Goal: Transaction & Acquisition: Purchase product/service

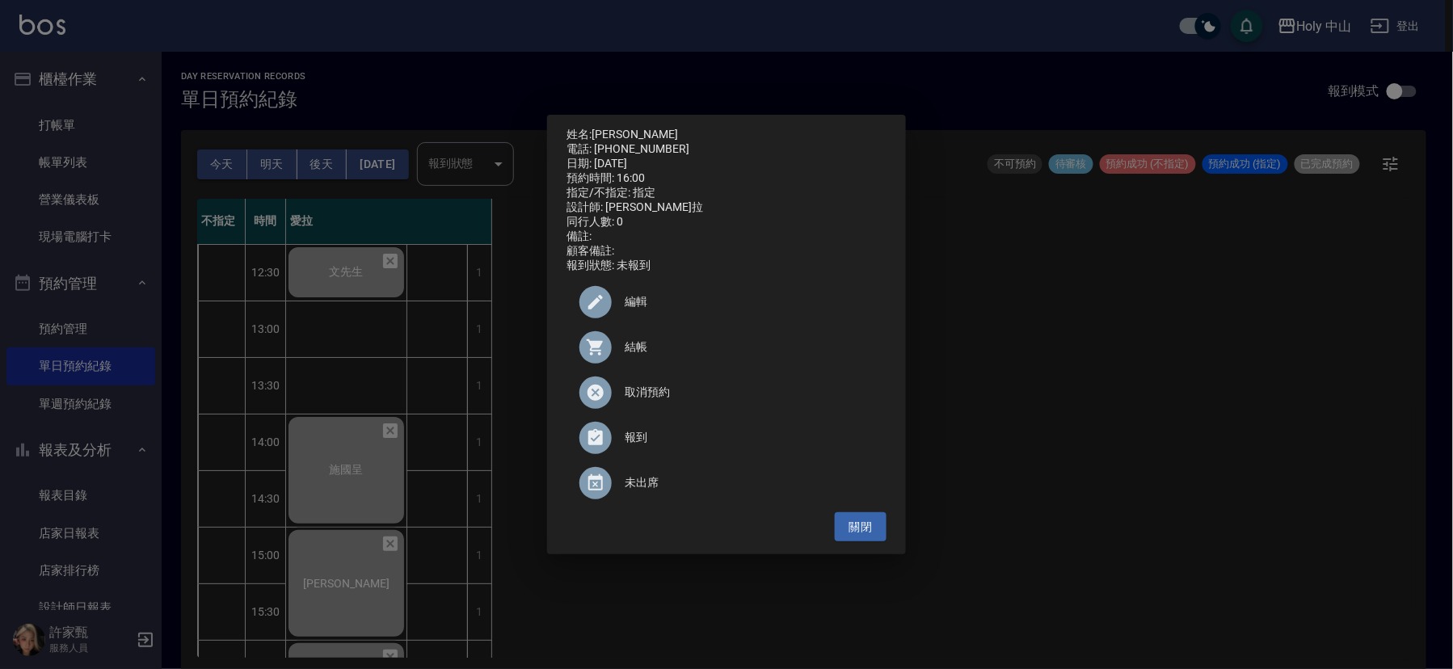
scroll to position [364, 0]
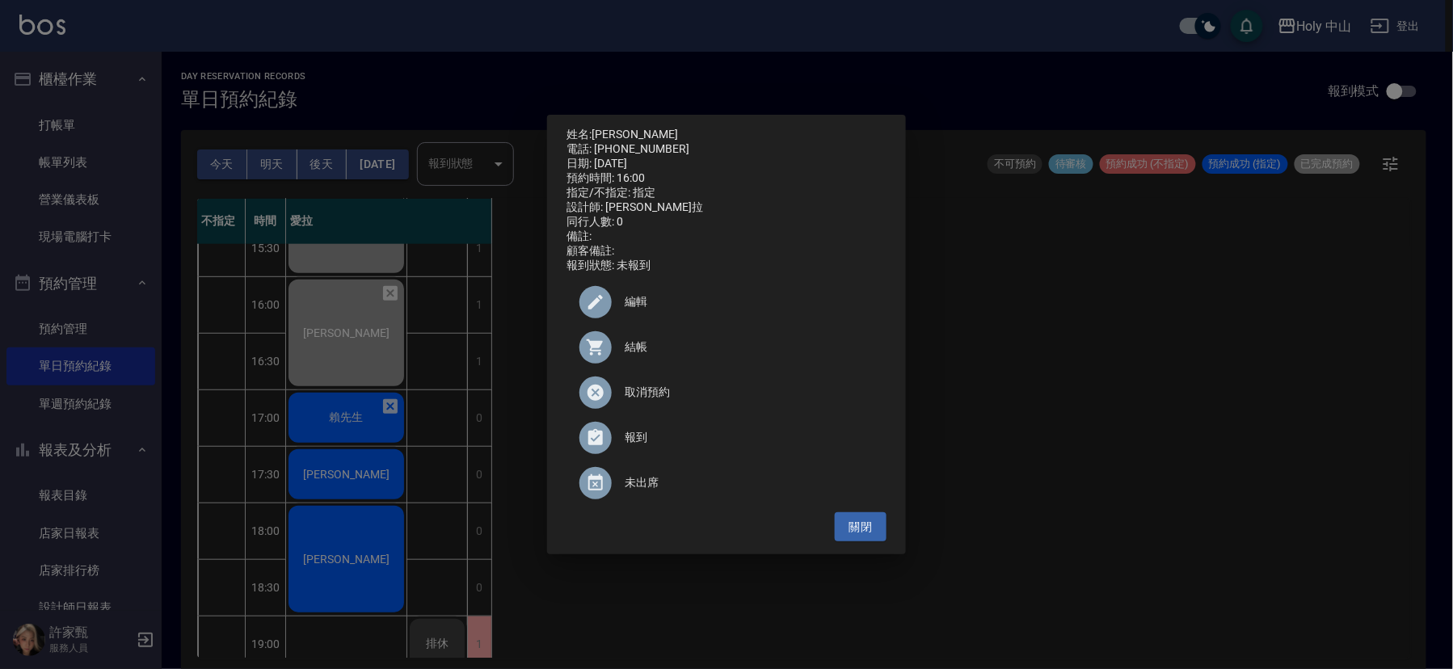
click at [365, 411] on div "姓名: 鍾佳霖 電話: 0956601703 日期: 2025/09/18 預約時間: 16:00 指定/不指定: 指定 設計師: 愛拉 同行人數: 0 備註…" at bounding box center [726, 334] width 1453 height 669
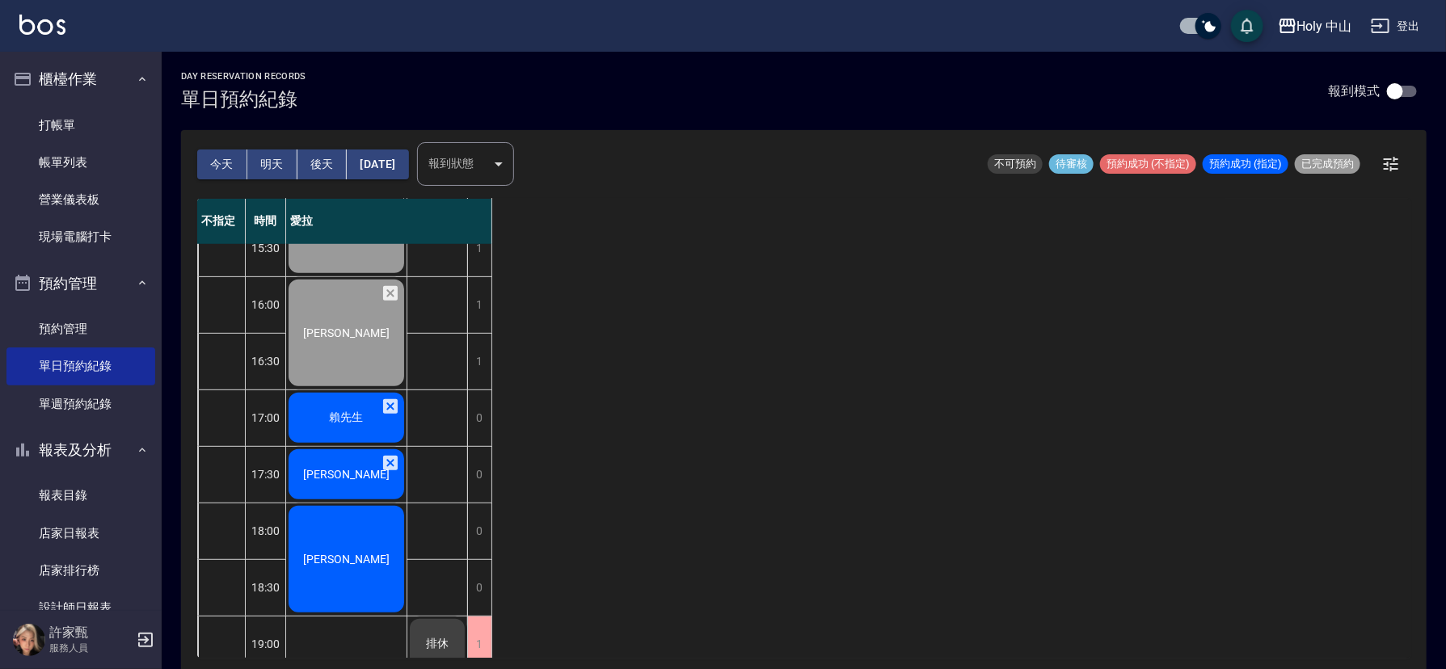
click at [338, 411] on span "賴先生" at bounding box center [347, 418] width 40 height 15
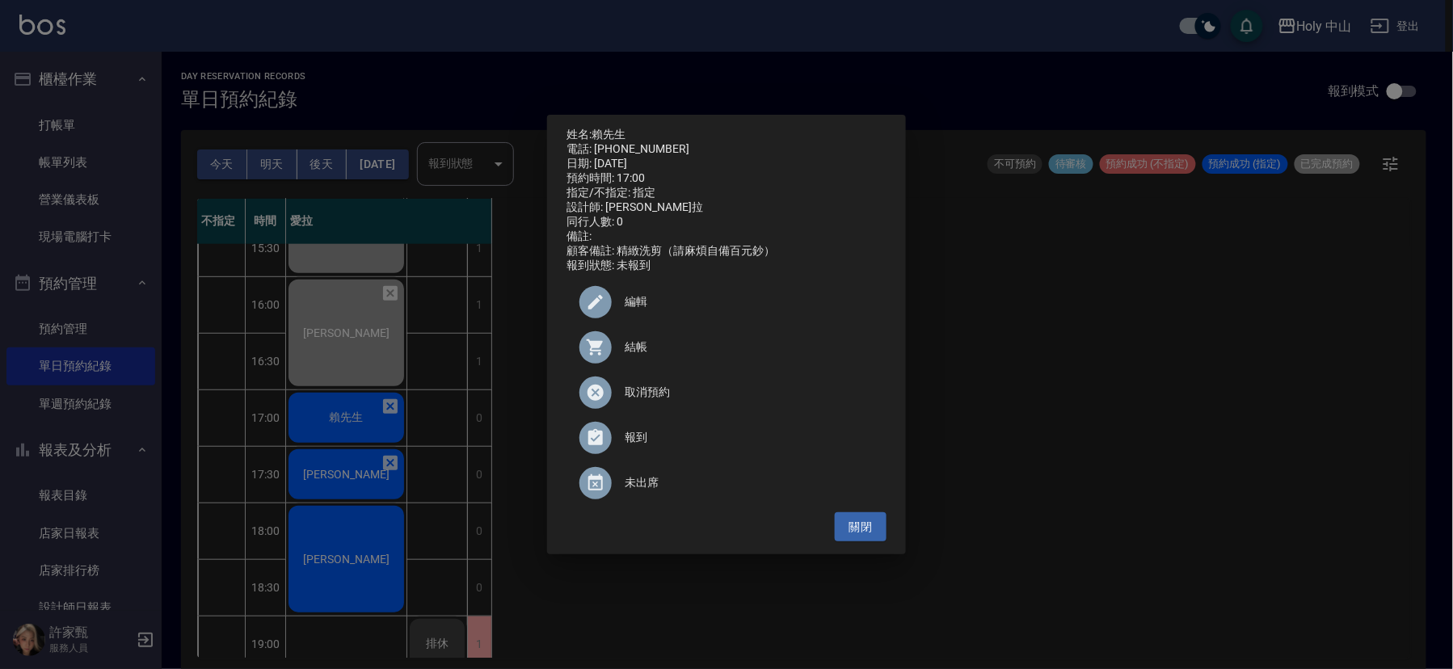
click at [627, 356] on span "結帳" at bounding box center [749, 347] width 249 height 17
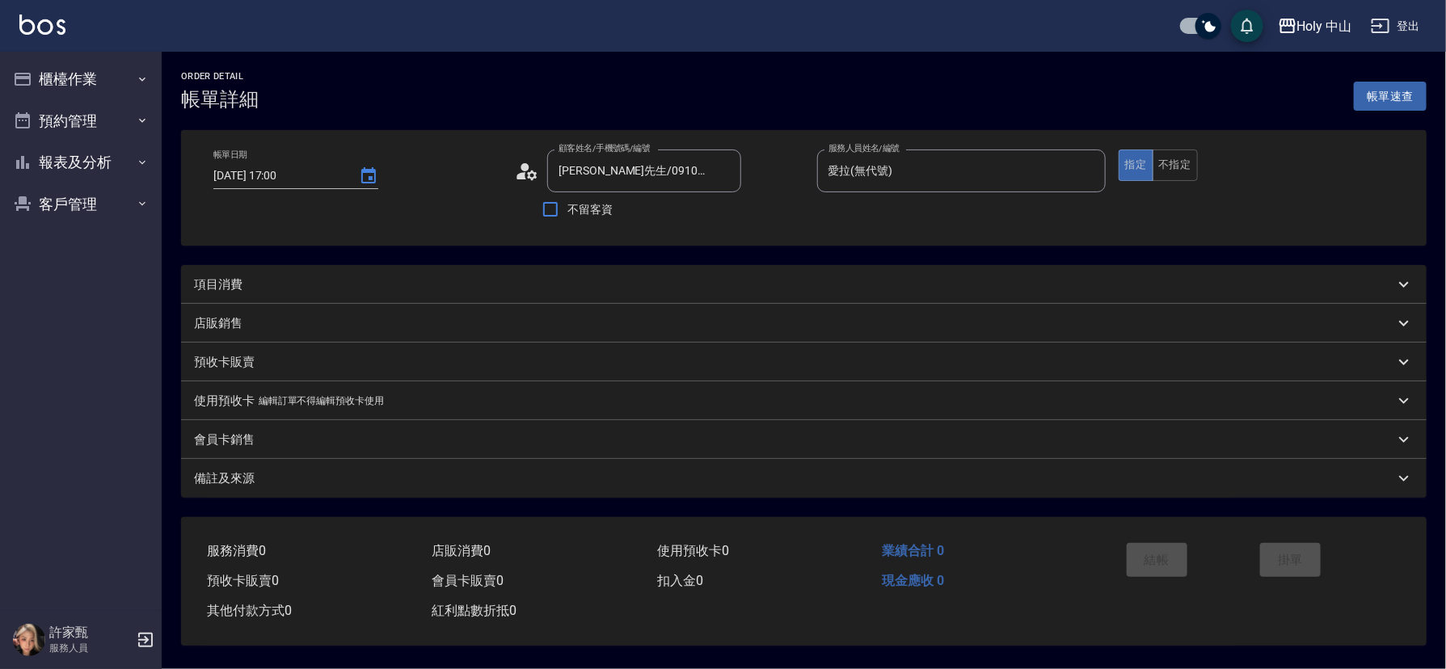
click at [407, 281] on div "項目消費" at bounding box center [794, 284] width 1200 height 17
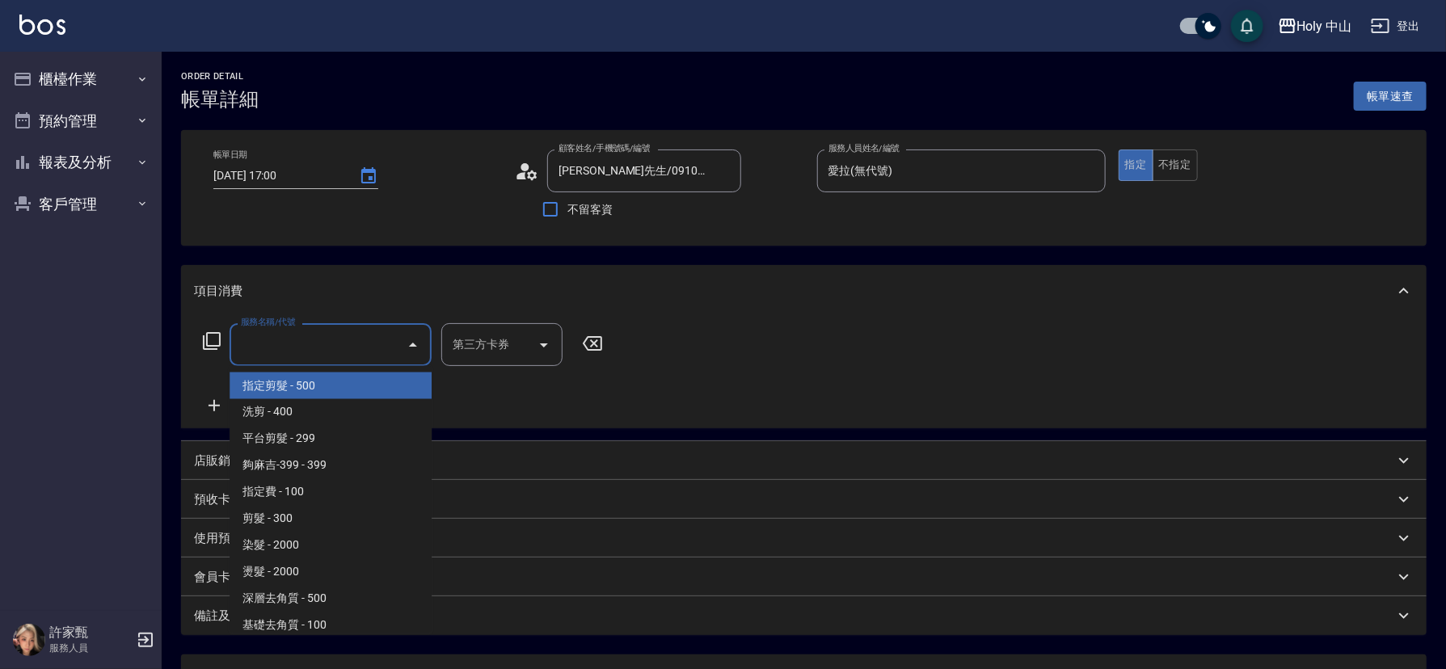
click at [337, 348] on input "服務名稱/代號" at bounding box center [318, 345] width 163 height 28
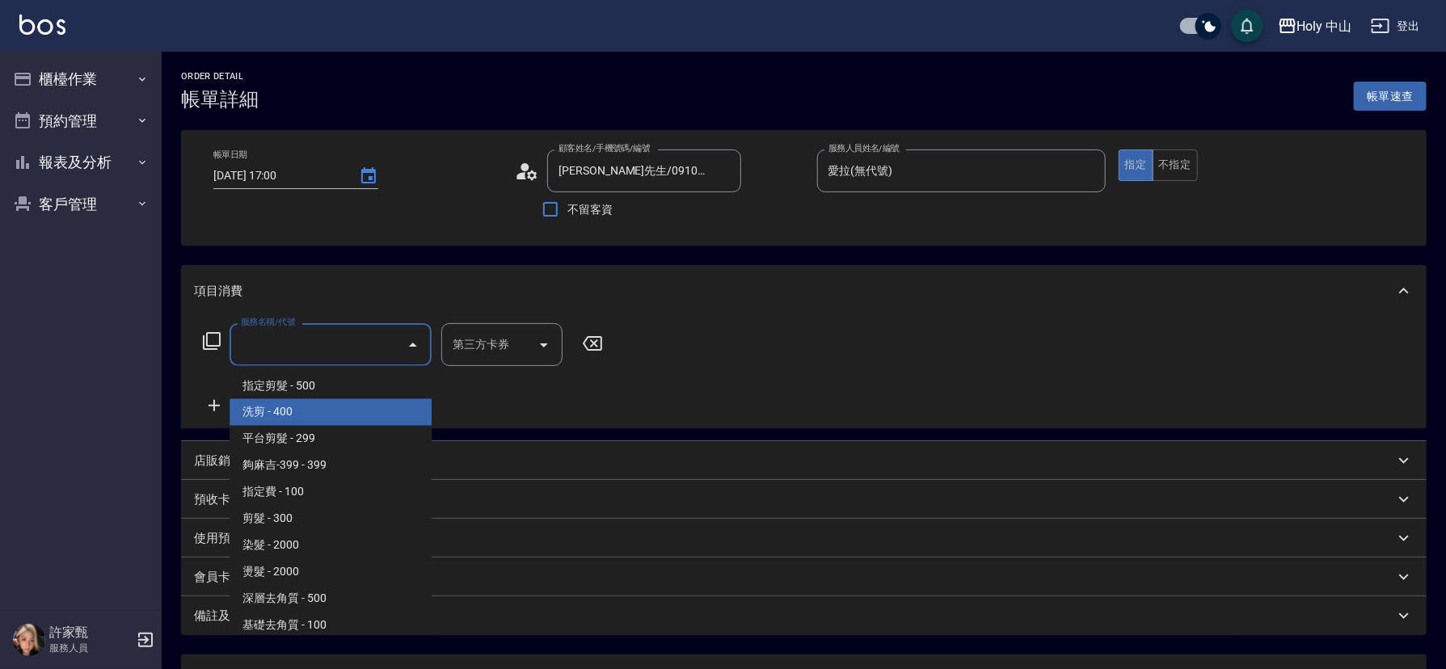
click at [312, 409] on span "洗剪 - 400" at bounding box center [331, 412] width 202 height 27
type input "洗剪(3)"
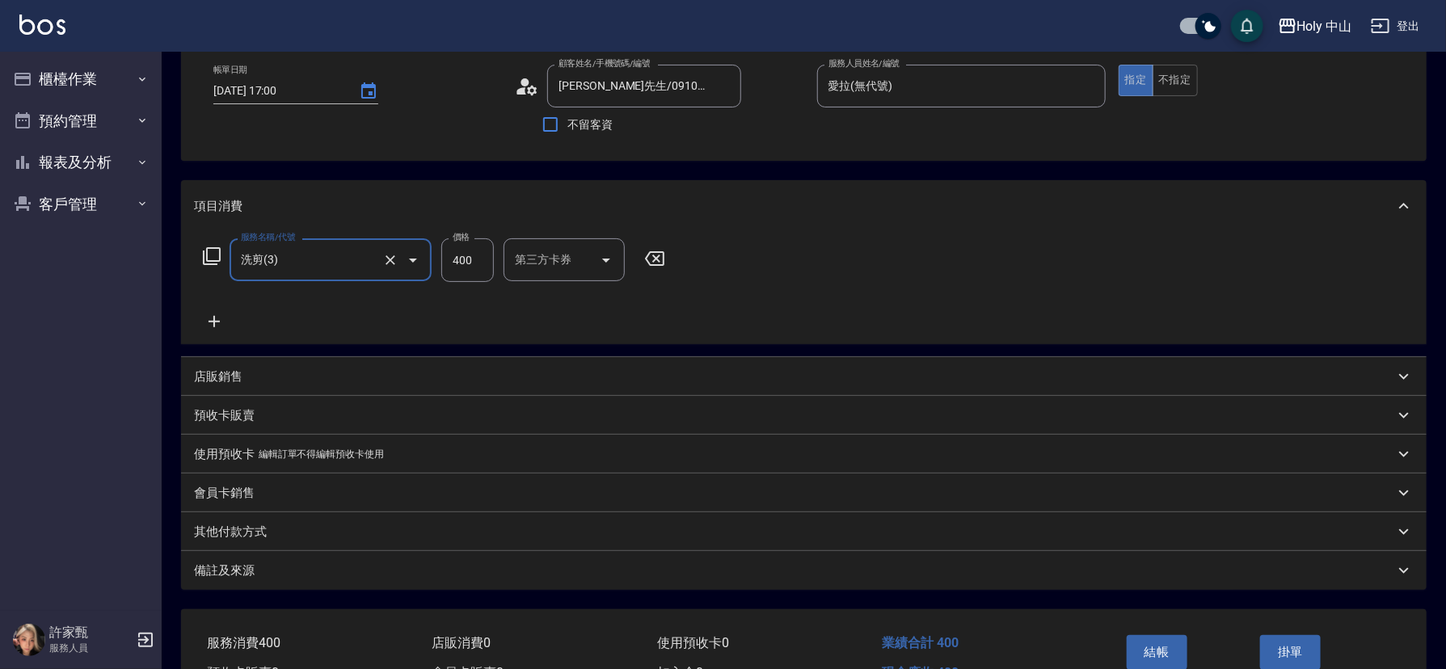
scroll to position [179, 0]
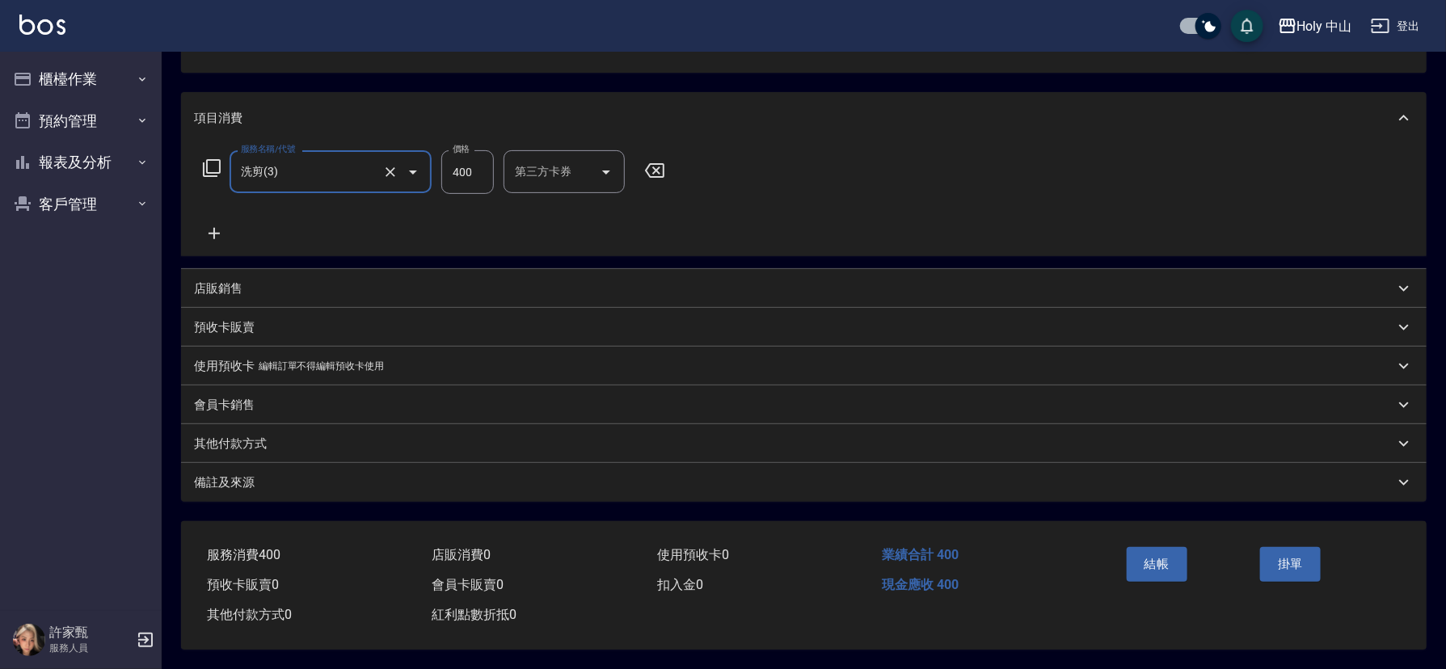
click at [463, 475] on div "備註及來源" at bounding box center [794, 483] width 1200 height 17
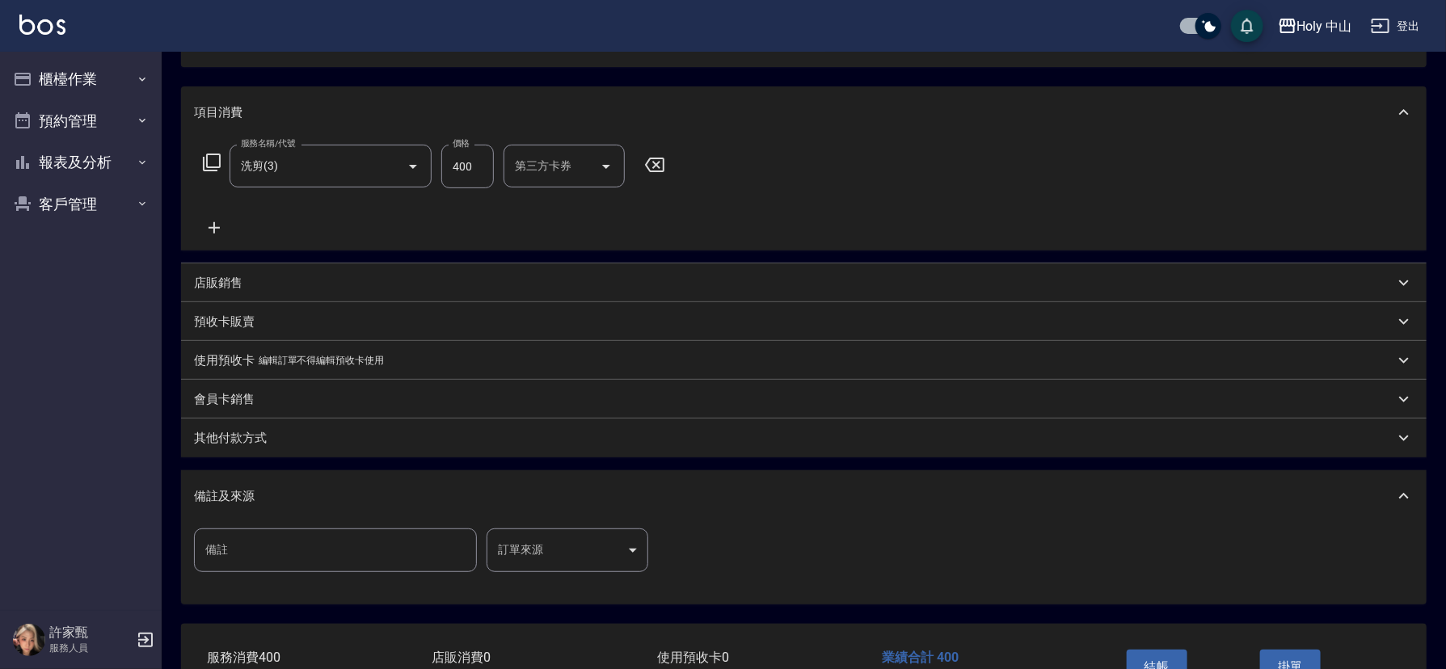
click at [521, 551] on body "Holy 中山 登出 櫃檯作業 打帳單 帳單列表 營業儀表板 現場電腦打卡 預約管理 預約管理 單日預約紀錄 單週預約紀錄 報表及分析 報表目錄 店家日報表 …" at bounding box center [723, 296] width 1446 height 951
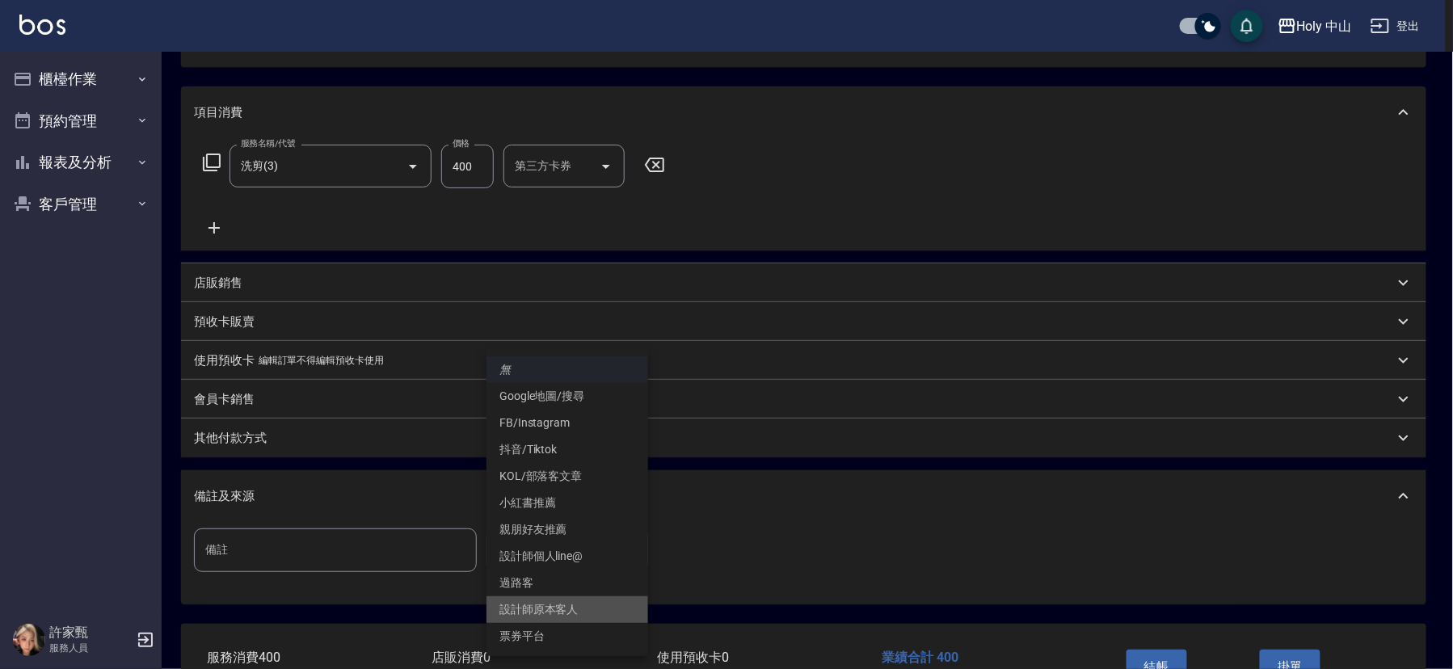
click at [563, 613] on li "設計師原本客人" at bounding box center [568, 610] width 162 height 27
type input "設計師原本客人"
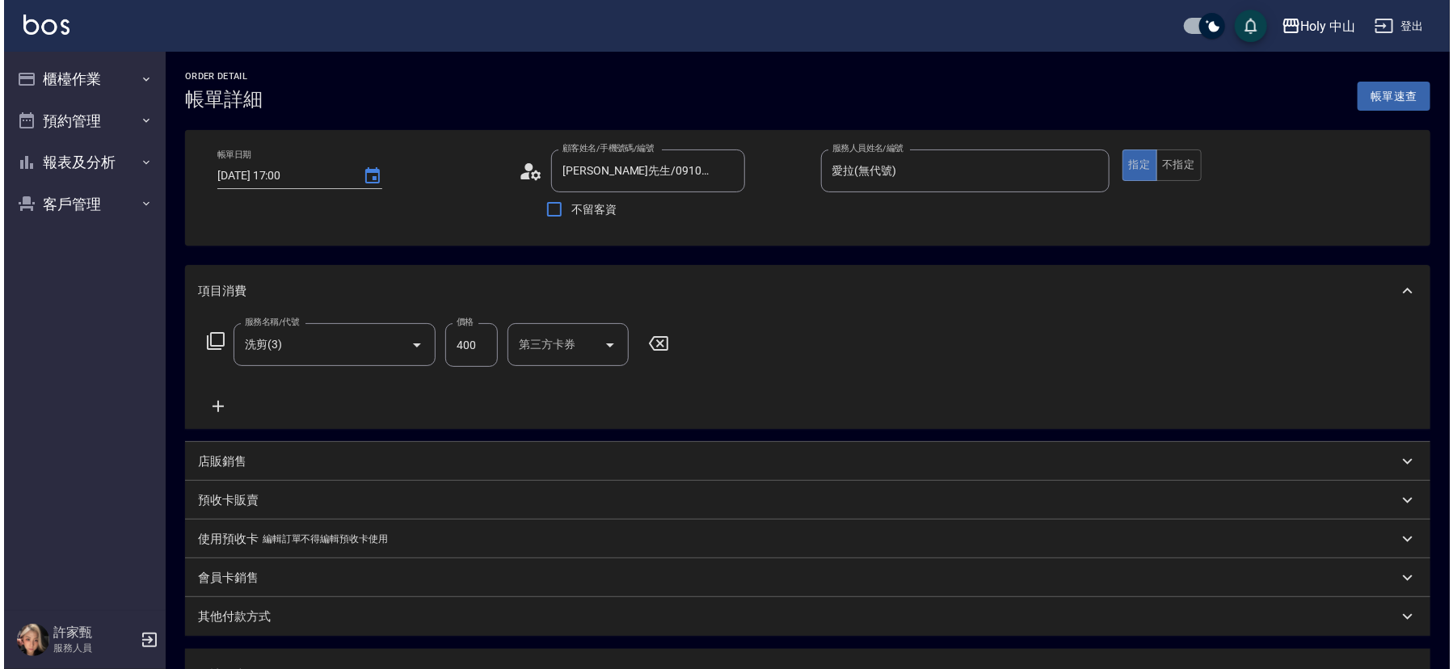
scroll to position [287, 0]
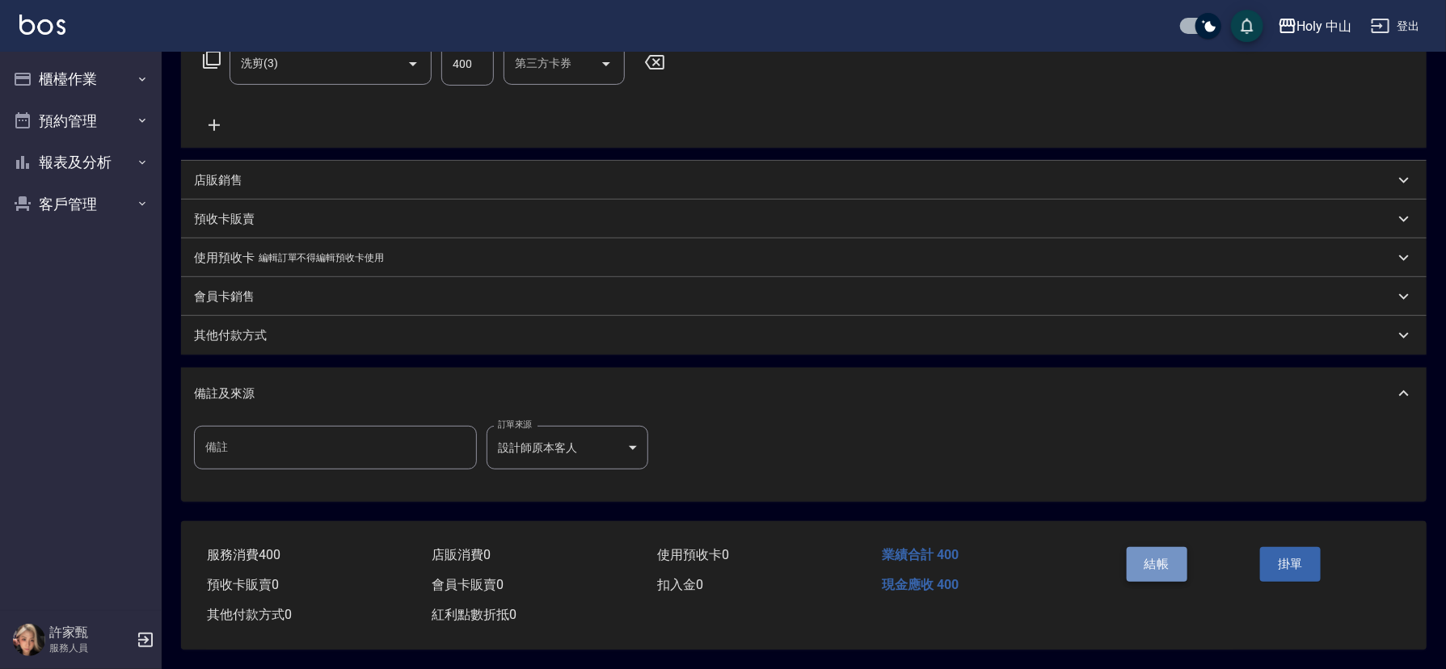
click at [1163, 563] on button "結帳" at bounding box center [1157, 564] width 61 height 34
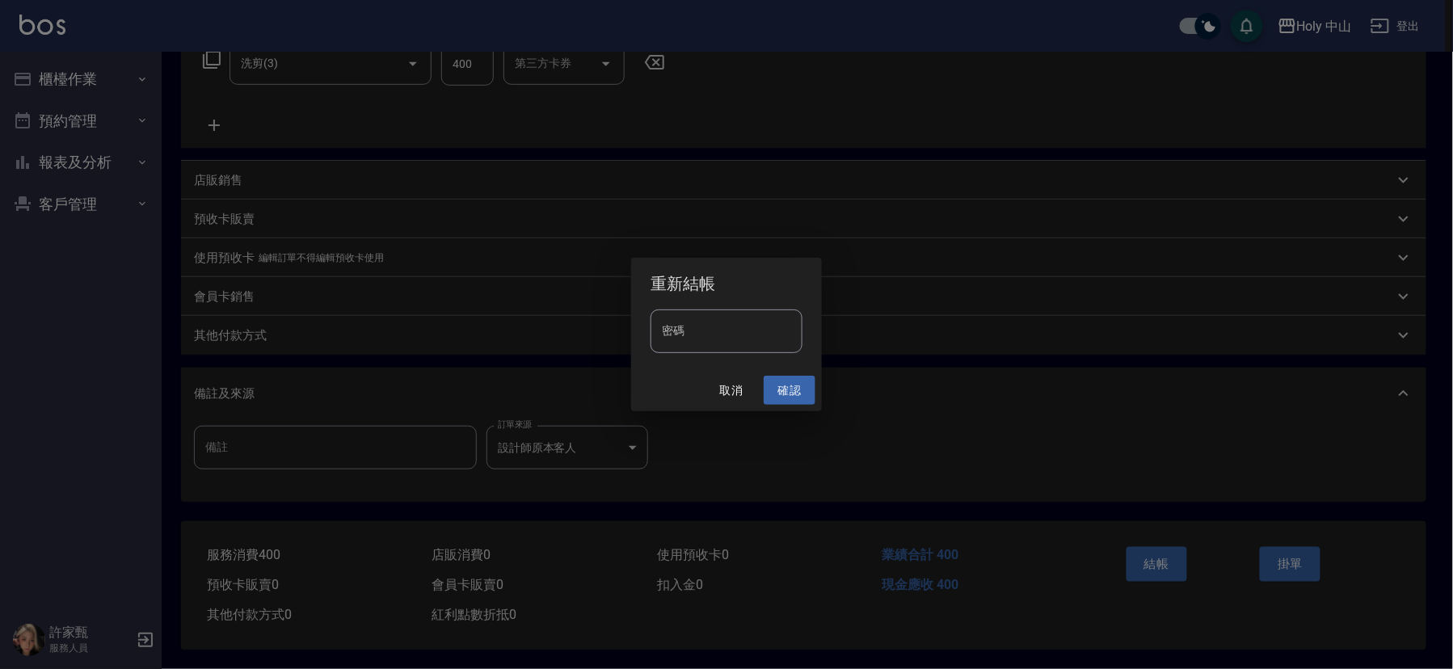
click at [792, 390] on button "確認" at bounding box center [790, 391] width 52 height 30
